Goal: Task Accomplishment & Management: Manage account settings

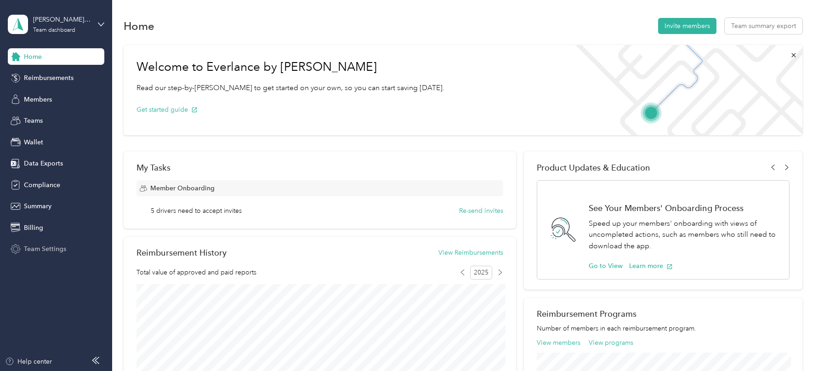
click at [56, 255] on div "Team Settings" at bounding box center [56, 249] width 96 height 17
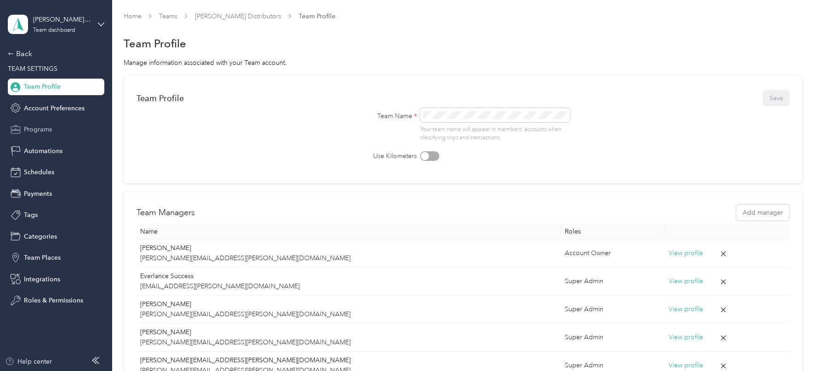
click at [46, 135] on div "Programs" at bounding box center [56, 129] width 96 height 17
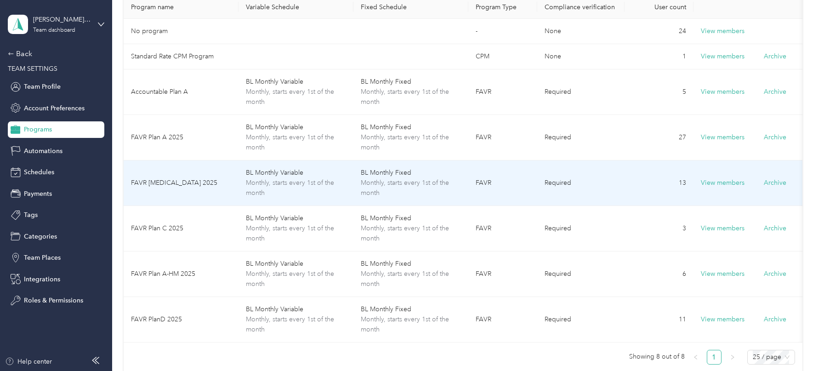
scroll to position [94, 0]
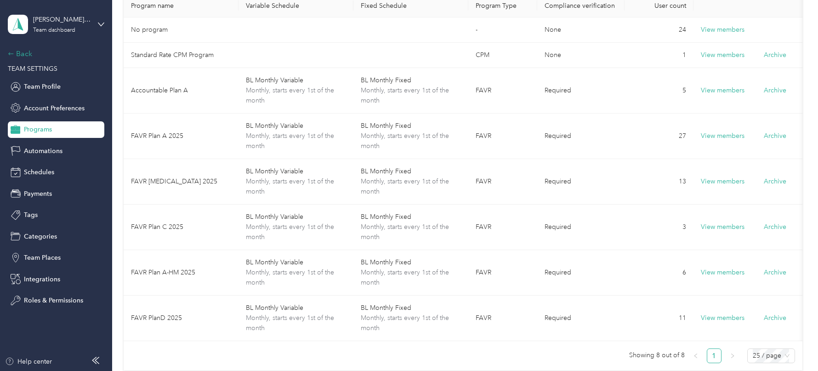
click at [28, 52] on div "Back" at bounding box center [54, 53] width 92 height 11
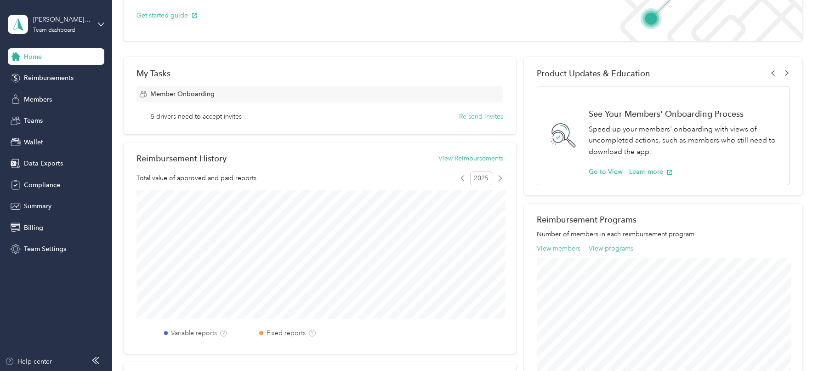
click at [37, 108] on div "Home Reimbursements Members Teams Wallet Data Exports Compliance Summary Billin…" at bounding box center [56, 152] width 96 height 209
click at [37, 98] on span "Members" at bounding box center [38, 100] width 28 height 10
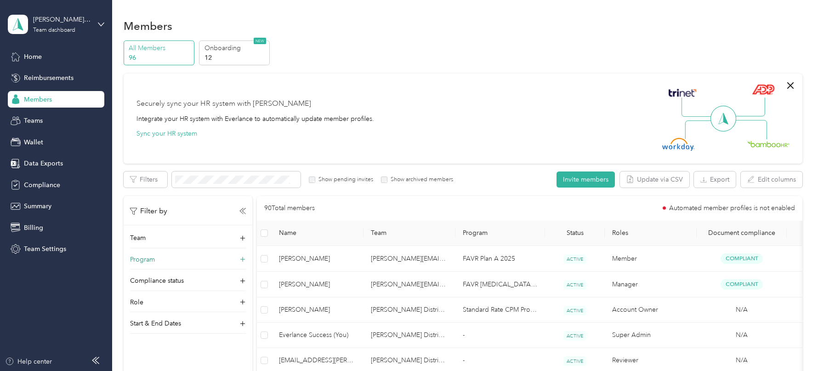
click at [212, 261] on div "Program" at bounding box center [188, 262] width 116 height 15
click at [202, 215] on li "Accountable Plan A (FAVR)" at bounding box center [188, 211] width 116 height 16
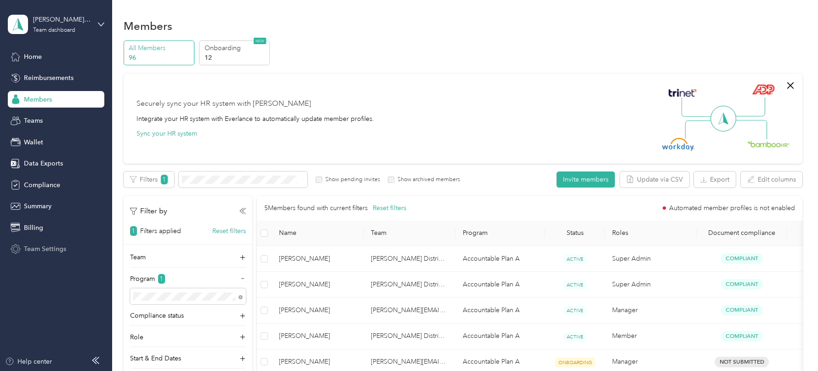
click at [52, 248] on span "Team Settings" at bounding box center [45, 249] width 42 height 10
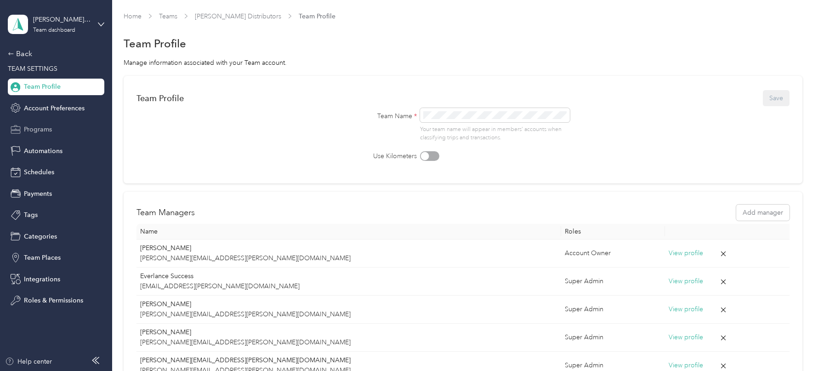
click at [39, 128] on span "Programs" at bounding box center [38, 130] width 28 height 10
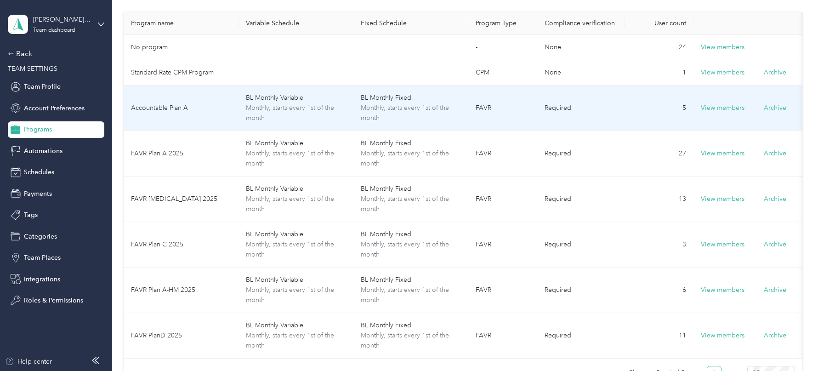
scroll to position [95, 0]
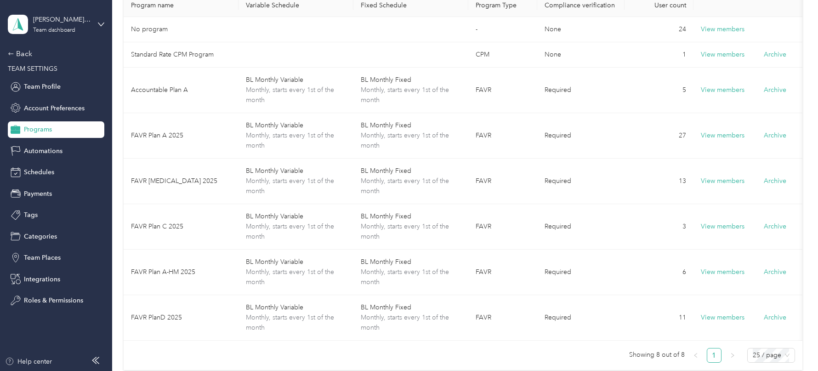
click at [88, 10] on div "[PERSON_NAME] Distributors Team dashboard" at bounding box center [56, 24] width 96 height 32
click at [82, 20] on div "[PERSON_NAME] Distributors" at bounding box center [61, 20] width 57 height 10
click at [48, 119] on div "Log out" at bounding box center [130, 117] width 232 height 16
